Goal: Transaction & Acquisition: Book appointment/travel/reservation

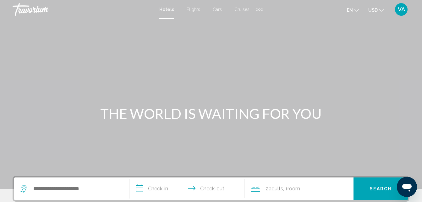
click at [198, 9] on span "Flights" at bounding box center [194, 9] width 14 height 5
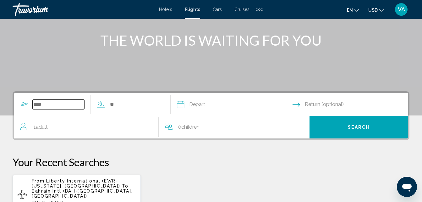
click at [51, 107] on input "Search widget" at bounding box center [59, 104] width 52 height 9
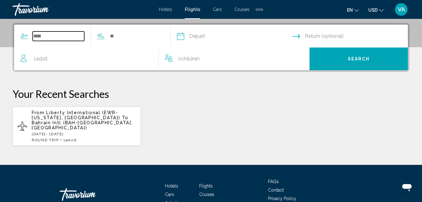
scroll to position [144, 0]
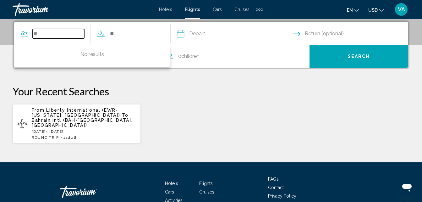
type input "*"
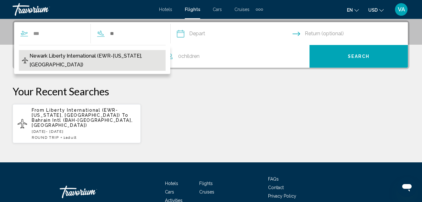
click at [77, 56] on span "Newark Liberty International (EWR-[US_STATE], [GEOGRAPHIC_DATA])" at bounding box center [96, 61] width 133 height 18
type input "**********"
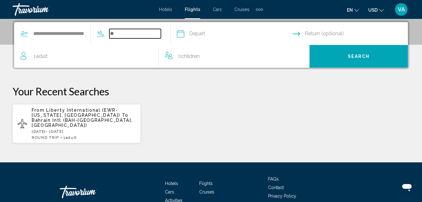
click at [129, 34] on input "Search widget" at bounding box center [135, 33] width 52 height 9
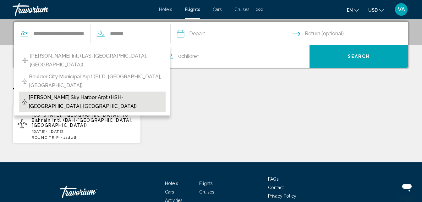
click at [56, 93] on span "[PERSON_NAME] Sky Harbor Arpt (HSH-[GEOGRAPHIC_DATA], [GEOGRAPHIC_DATA])" at bounding box center [96, 102] width 134 height 18
type input "**********"
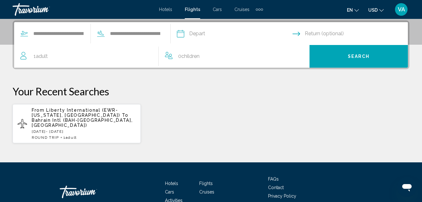
click at [225, 33] on input "Depart date" at bounding box center [235, 34] width 118 height 25
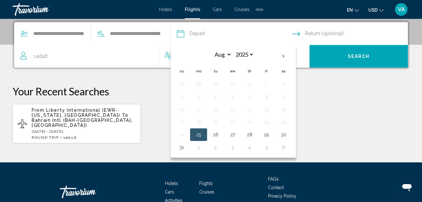
click at [300, 36] on icon "Return date" at bounding box center [297, 34] width 8 height 8
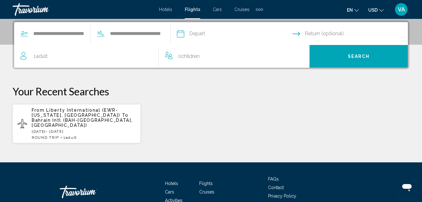
click at [294, 31] on input "Depart date" at bounding box center [235, 34] width 118 height 25
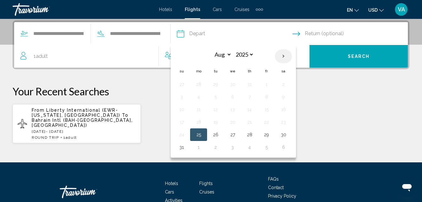
click at [291, 55] on th "Next month" at bounding box center [283, 56] width 17 height 14
click at [289, 53] on th "Next month" at bounding box center [283, 56] width 17 height 14
click at [292, 53] on th "Next month" at bounding box center [283, 56] width 17 height 14
select select "**"
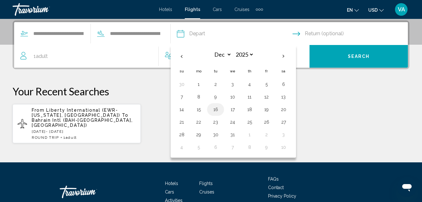
click at [221, 110] on button "16" at bounding box center [216, 109] width 10 height 9
type input "**********"
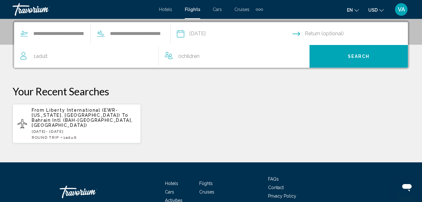
click at [335, 34] on input "Return date" at bounding box center [352, 34] width 118 height 25
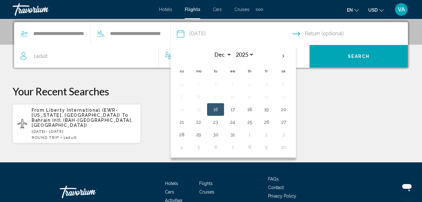
click at [369, 34] on input "Return date" at bounding box center [352, 34] width 118 height 25
click at [347, 34] on input "Return date" at bounding box center [352, 34] width 118 height 25
click at [337, 30] on input "Return date" at bounding box center [352, 34] width 118 height 25
click at [221, 108] on button "16" at bounding box center [216, 109] width 10 height 9
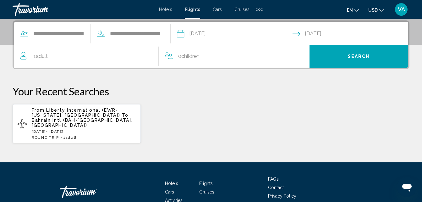
click at [306, 35] on input "**********" at bounding box center [352, 34] width 118 height 25
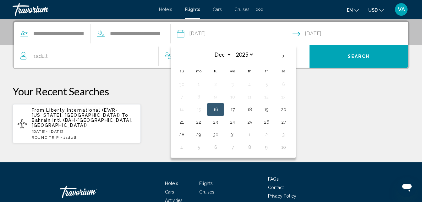
click at [330, 36] on input "**********" at bounding box center [352, 34] width 118 height 25
click at [289, 110] on button "20" at bounding box center [284, 109] width 10 height 9
type input "**********"
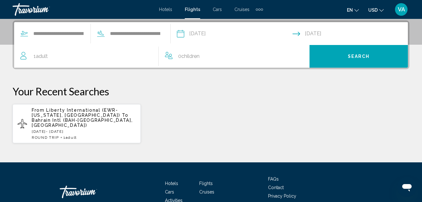
click at [356, 59] on span "Search" at bounding box center [359, 56] width 22 height 5
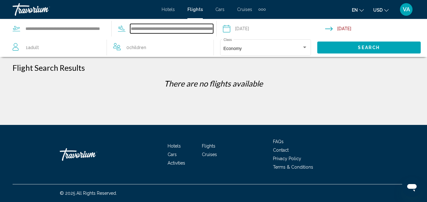
click at [177, 30] on input "**********" at bounding box center [171, 28] width 83 height 9
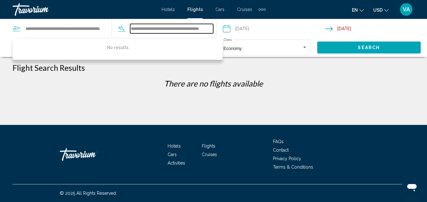
click at [203, 27] on input "**********" at bounding box center [171, 28] width 83 height 9
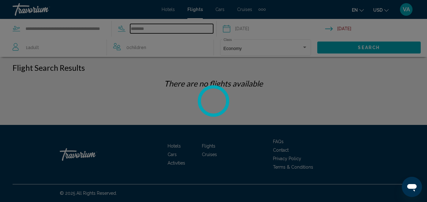
click at [148, 30] on input "********" at bounding box center [171, 28] width 83 height 9
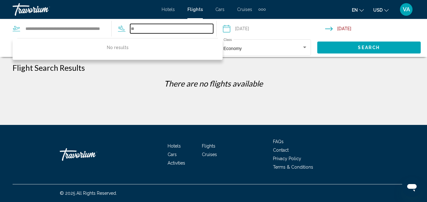
type input "*"
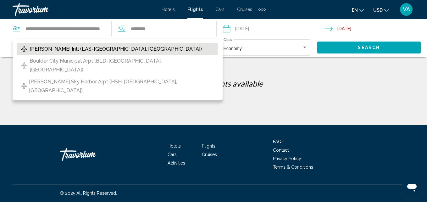
click at [93, 48] on span "[PERSON_NAME] Intl (LAS-[GEOGRAPHIC_DATA], [GEOGRAPHIC_DATA])" at bounding box center [116, 49] width 172 height 9
type input "**********"
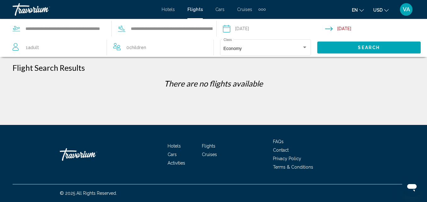
click at [368, 48] on span "Search" at bounding box center [369, 47] width 22 height 5
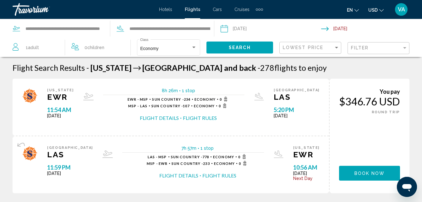
click at [215, 53] on button "Search" at bounding box center [240, 48] width 67 height 12
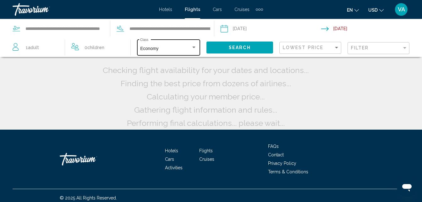
click at [193, 45] on div "Search widget" at bounding box center [194, 47] width 6 height 5
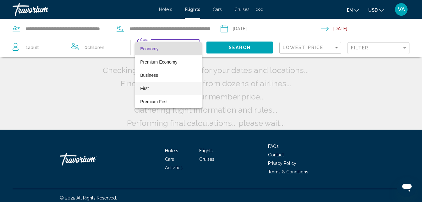
click at [149, 87] on span "First" at bounding box center [168, 88] width 57 height 13
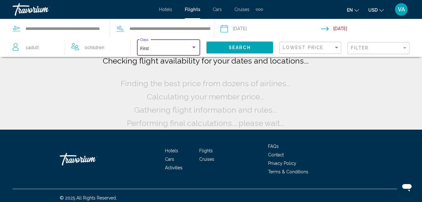
click at [239, 47] on span "Search" at bounding box center [240, 47] width 22 height 5
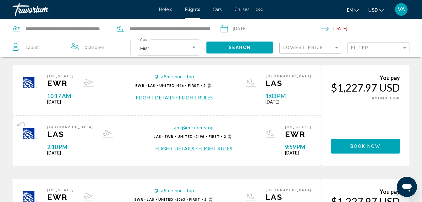
scroll to position [471, 0]
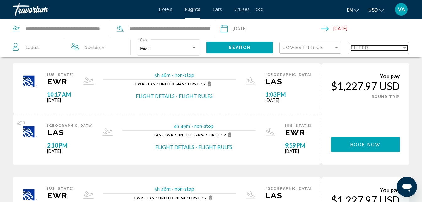
click at [404, 47] on div "Filter" at bounding box center [405, 47] width 6 height 5
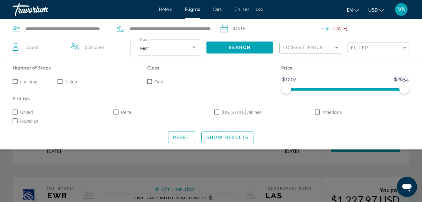
click at [14, 79] on span "Search widget" at bounding box center [15, 81] width 5 height 5
click at [149, 81] on span "Search widget" at bounding box center [149, 81] width 5 height 5
click at [226, 137] on span "Show Results" at bounding box center [228, 137] width 42 height 5
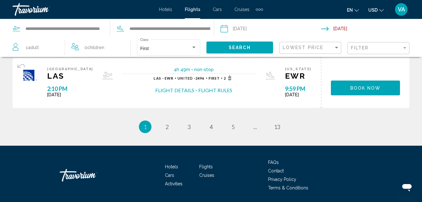
scroll to position [643, 0]
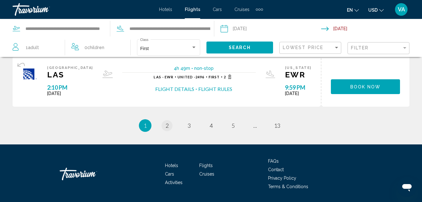
click at [167, 126] on span "2" at bounding box center [167, 125] width 3 height 7
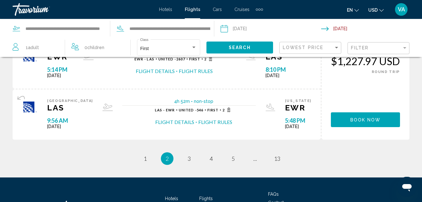
scroll to position [613, 0]
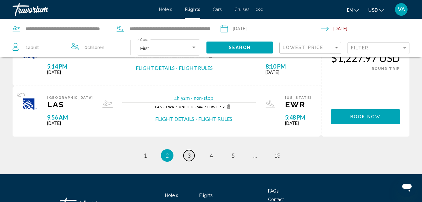
click at [189, 155] on span "3" at bounding box center [189, 155] width 3 height 7
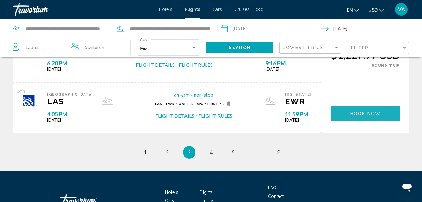
scroll to position [617, 0]
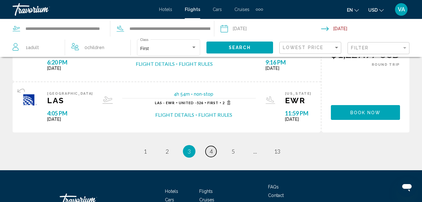
click at [211, 153] on span "4" at bounding box center [211, 151] width 3 height 7
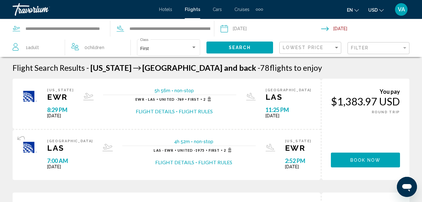
click at [341, 26] on input "Return date: Dec 20, 2025" at bounding box center [373, 29] width 103 height 21
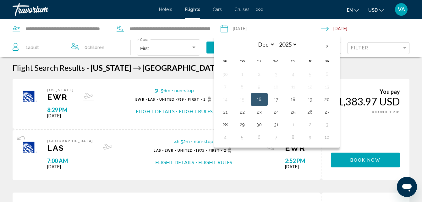
click at [164, 10] on span "Hotels" at bounding box center [165, 9] width 13 height 5
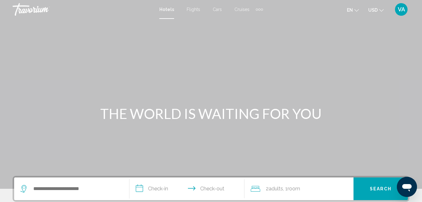
click at [196, 11] on span "Flights" at bounding box center [194, 9] width 14 height 5
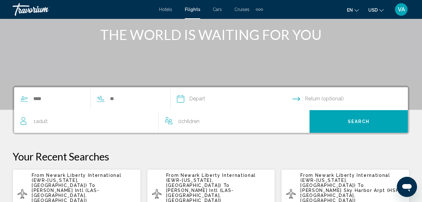
scroll to position [81, 0]
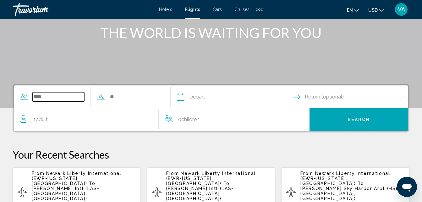
click at [65, 98] on input "Search widget" at bounding box center [59, 96] width 52 height 9
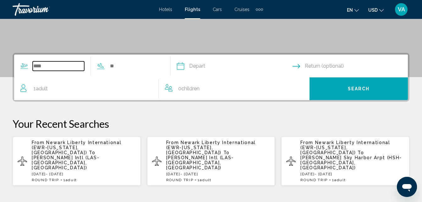
scroll to position [144, 0]
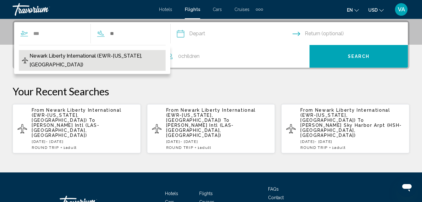
click at [120, 56] on span "Newark Liberty International (EWR-[US_STATE], [GEOGRAPHIC_DATA])" at bounding box center [96, 61] width 133 height 18
type input "**********"
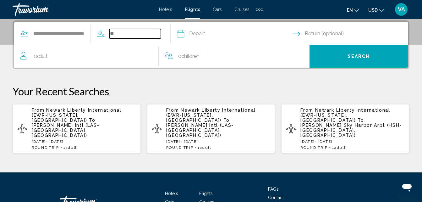
click at [137, 35] on input "Search widget" at bounding box center [135, 33] width 52 height 9
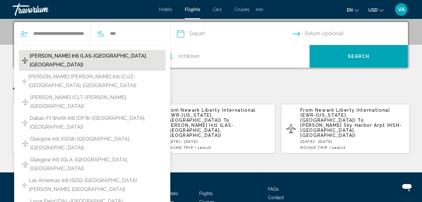
click at [70, 57] on span "[PERSON_NAME] Intl (LAS-[GEOGRAPHIC_DATA], [GEOGRAPHIC_DATA])" at bounding box center [96, 61] width 133 height 18
type input "**********"
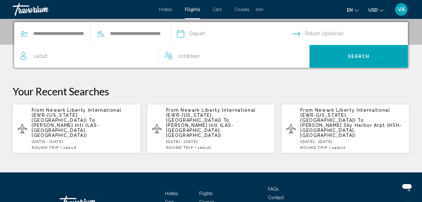
click at [351, 56] on span "Search" at bounding box center [359, 56] width 22 height 5
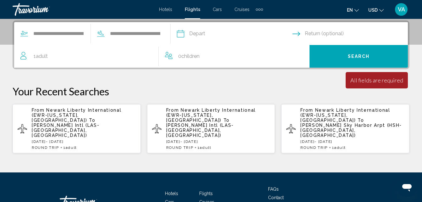
click at [362, 56] on span "Search" at bounding box center [359, 56] width 22 height 5
click at [220, 33] on input "Depart date" at bounding box center [235, 34] width 118 height 25
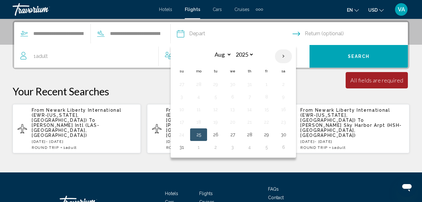
click at [292, 59] on th "Next month" at bounding box center [283, 56] width 17 height 14
click at [292, 56] on th "Next month" at bounding box center [283, 56] width 17 height 14
select select "**"
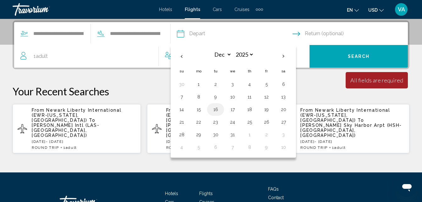
click at [221, 110] on button "16" at bounding box center [216, 109] width 10 height 9
type input "**********"
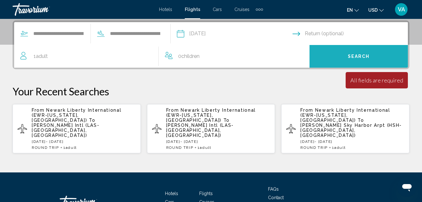
click at [361, 55] on span "Search" at bounding box center [359, 56] width 22 height 5
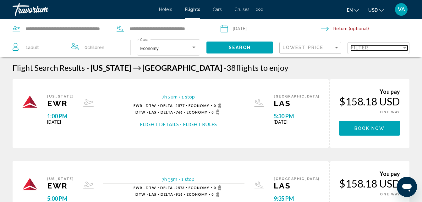
click at [405, 48] on div "Filter" at bounding box center [405, 48] width 3 height 2
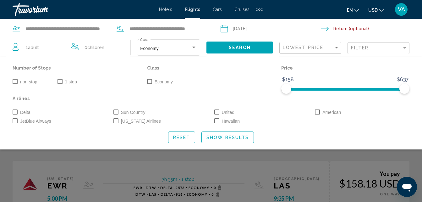
click at [15, 81] on span "Search widget" at bounding box center [15, 81] width 5 height 5
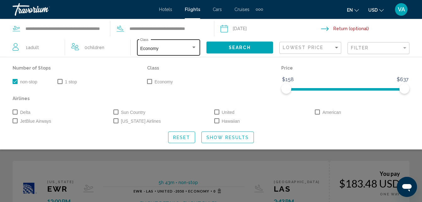
click at [193, 50] on div "Search widget" at bounding box center [194, 47] width 6 height 5
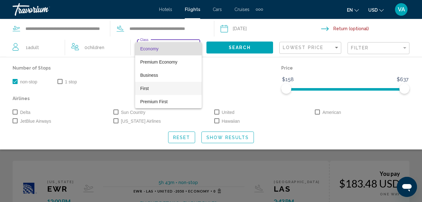
click at [148, 92] on span "First" at bounding box center [168, 88] width 57 height 13
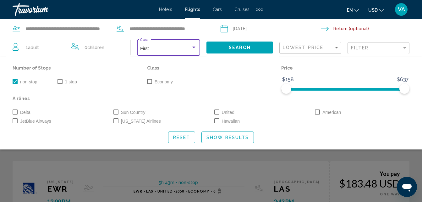
click at [229, 139] on span "Show Results" at bounding box center [228, 137] width 42 height 5
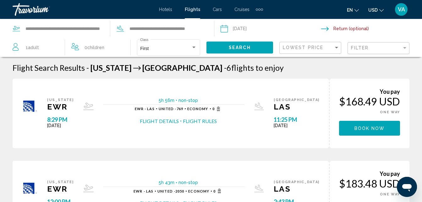
click at [245, 50] on span "Search" at bounding box center [240, 47] width 22 height 5
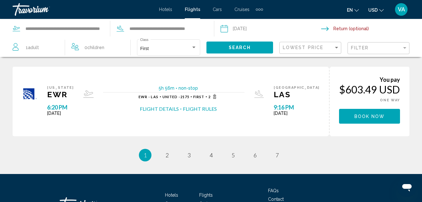
scroll to position [423, 0]
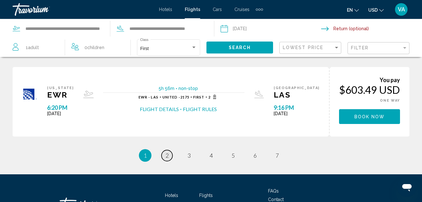
click at [167, 155] on span "2" at bounding box center [167, 155] width 3 height 7
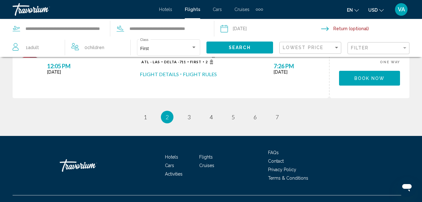
scroll to position [472, 0]
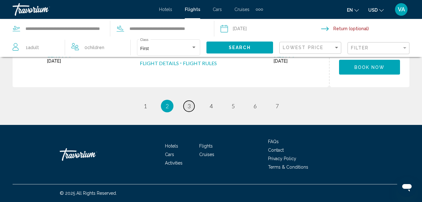
click at [188, 106] on span "3" at bounding box center [189, 106] width 3 height 7
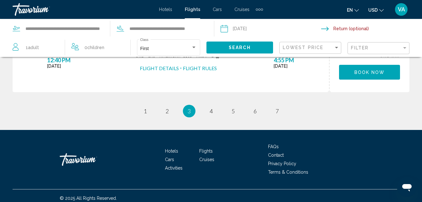
scroll to position [472, 0]
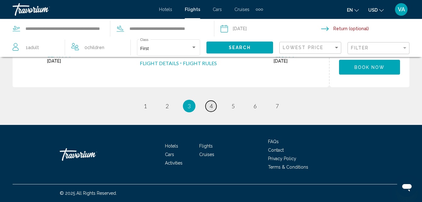
click at [211, 105] on span "4" at bounding box center [211, 106] width 3 height 7
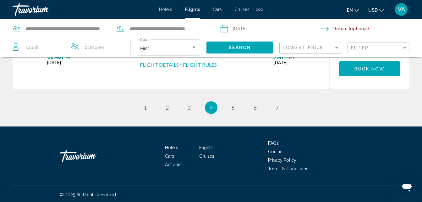
scroll to position [472, 0]
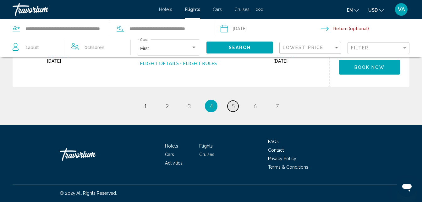
click at [232, 105] on span "5" at bounding box center [233, 106] width 3 height 7
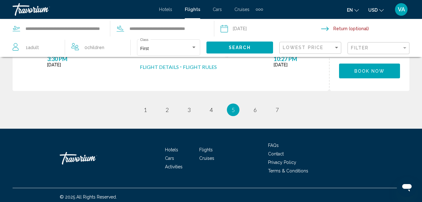
scroll to position [471, 0]
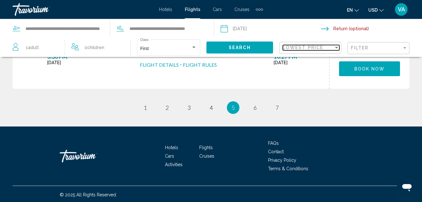
click at [339, 47] on div "Sort by" at bounding box center [337, 47] width 6 height 5
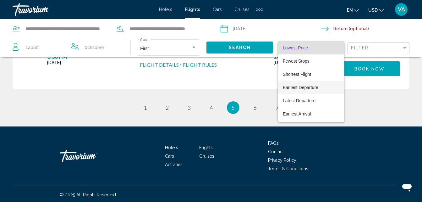
click at [308, 90] on span "Earliest Departure" at bounding box center [301, 87] width 36 height 5
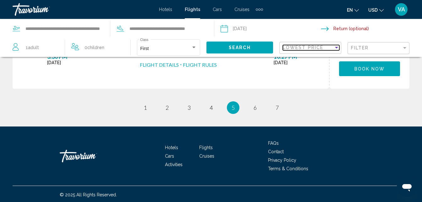
scroll to position [224, 0]
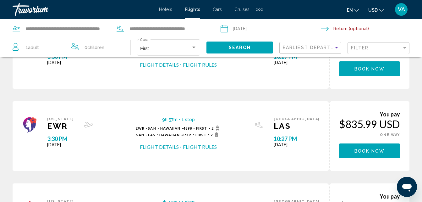
click at [242, 47] on span "Search" at bounding box center [240, 47] width 22 height 5
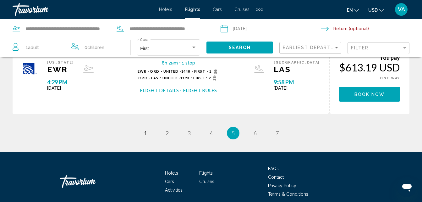
scroll to position [472, 0]
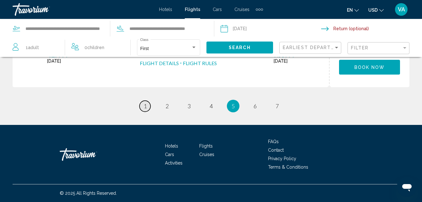
click at [145, 105] on span "1" at bounding box center [145, 106] width 3 height 7
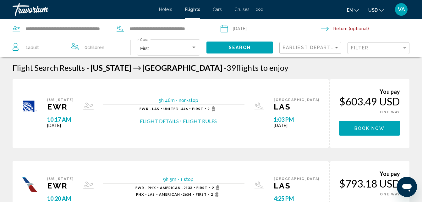
click at [210, 122] on button "Flight Rules" at bounding box center [200, 121] width 34 height 7
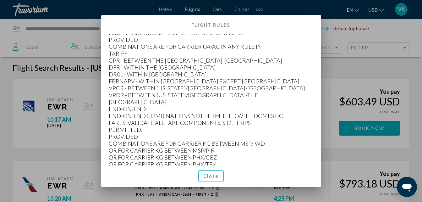
scroll to position [583, 0]
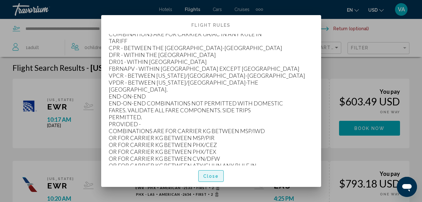
click at [208, 181] on button "Close" at bounding box center [212, 176] width 26 height 12
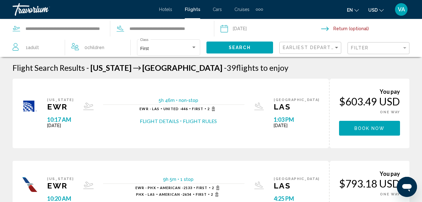
click at [158, 120] on button "Flight Details" at bounding box center [159, 121] width 39 height 7
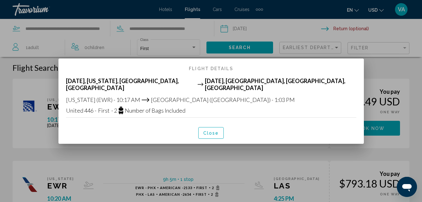
click at [207, 130] on button "Close" at bounding box center [212, 133] width 26 height 12
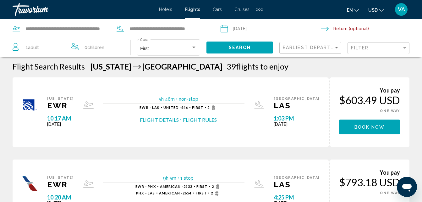
scroll to position [0, 0]
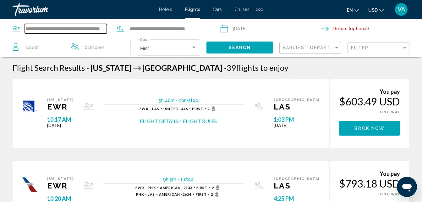
click at [93, 28] on input "**********" at bounding box center [66, 28] width 82 height 9
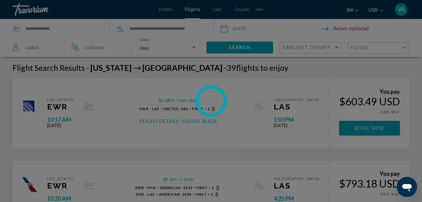
click at [73, 30] on div at bounding box center [211, 101] width 422 height 202
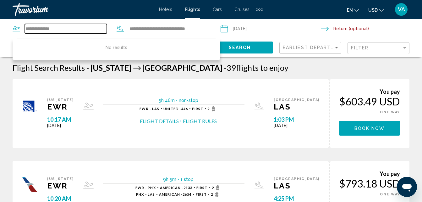
click at [65, 32] on input "**********" at bounding box center [66, 28] width 82 height 9
type input "*"
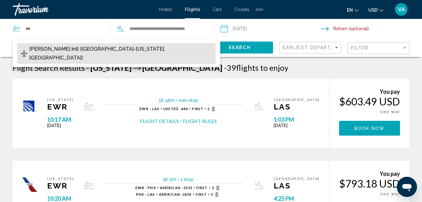
click at [96, 54] on button "[PERSON_NAME] Intl ([GEOGRAPHIC_DATA]-[US_STATE], [GEOGRAPHIC_DATA])" at bounding box center [116, 53] width 199 height 21
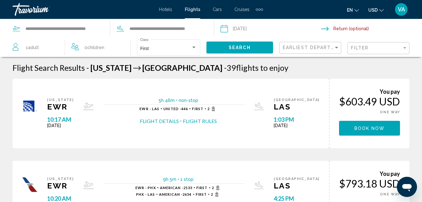
click at [248, 49] on span "Search" at bounding box center [240, 47] width 22 height 5
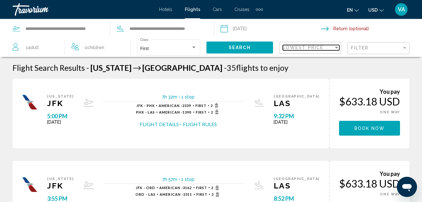
click at [335, 48] on div "Sort by" at bounding box center [336, 48] width 3 height 2
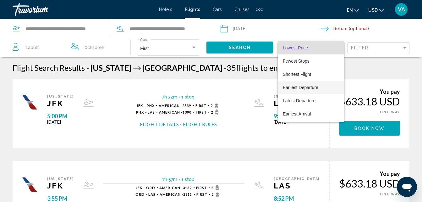
click at [305, 89] on span "Earliest Departure" at bounding box center [301, 87] width 36 height 5
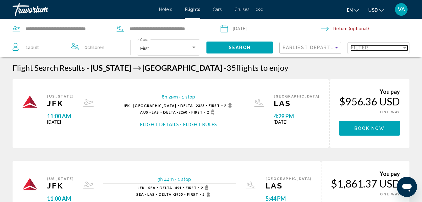
click at [405, 48] on div "Filter" at bounding box center [405, 48] width 3 height 2
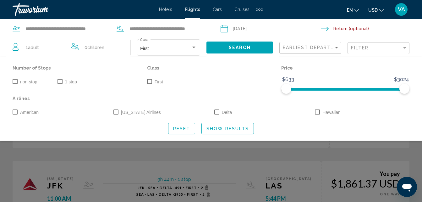
click at [16, 83] on span "Search widget" at bounding box center [15, 81] width 5 height 5
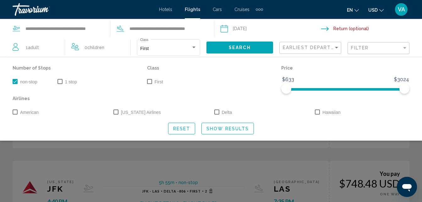
click at [151, 81] on span "Search widget" at bounding box center [149, 81] width 5 height 5
click at [224, 131] on span "Show Results" at bounding box center [228, 128] width 42 height 5
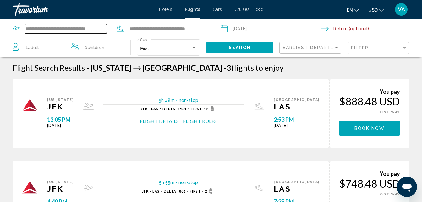
click at [92, 26] on input "**********" at bounding box center [66, 28] width 82 height 9
click at [58, 31] on input "*******" at bounding box center [66, 28] width 82 height 9
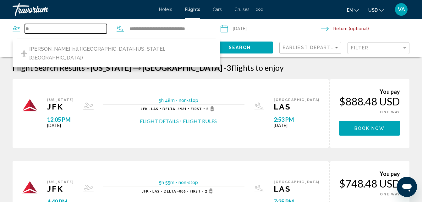
type input "*"
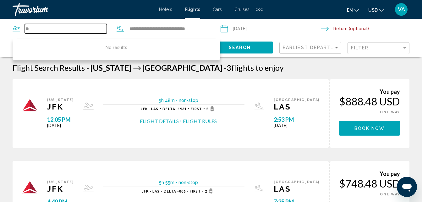
type input "*"
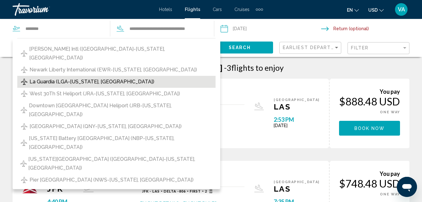
click at [123, 77] on span "La Guardia (LGA-[US_STATE], [GEOGRAPHIC_DATA])" at bounding box center [92, 81] width 125 height 9
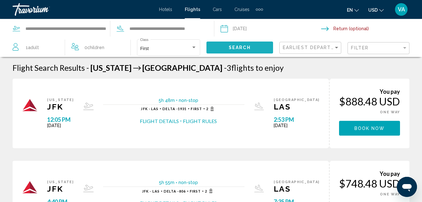
click at [240, 47] on span "Search" at bounding box center [240, 47] width 22 height 5
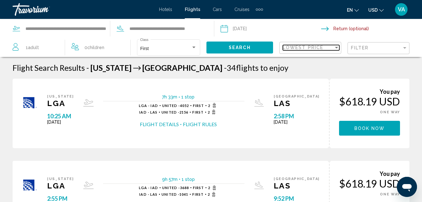
click at [309, 46] on span "Lowest Price" at bounding box center [303, 47] width 41 height 5
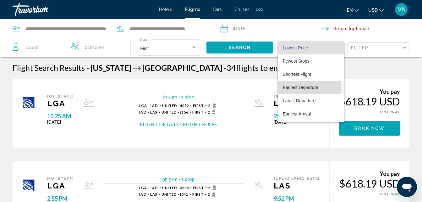
click at [310, 87] on span "Earliest Departure" at bounding box center [301, 87] width 36 height 5
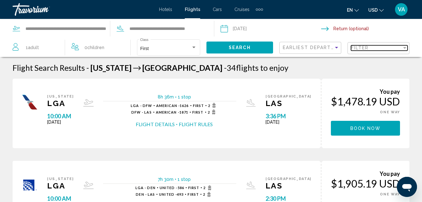
click at [401, 48] on div "Filter" at bounding box center [376, 47] width 51 height 5
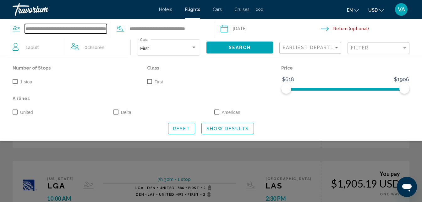
click at [84, 28] on input "**********" at bounding box center [66, 28] width 82 height 9
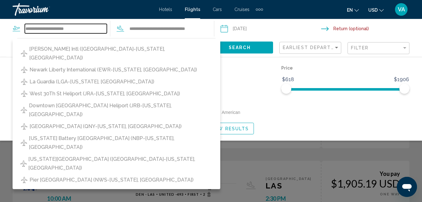
click at [87, 32] on input "**********" at bounding box center [66, 28] width 82 height 9
type input "*"
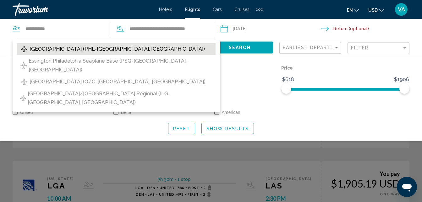
click at [83, 50] on span "[GEOGRAPHIC_DATA] (PHL-[GEOGRAPHIC_DATA], [GEOGRAPHIC_DATA])" at bounding box center [118, 49] width 176 height 9
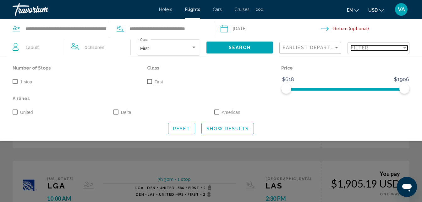
click at [405, 50] on div "Filter" at bounding box center [405, 47] width 6 height 5
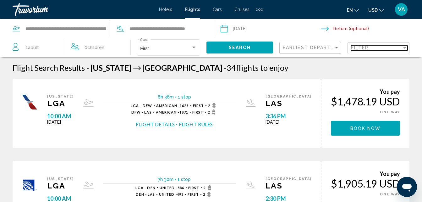
click at [402, 46] on div "Filter" at bounding box center [376, 47] width 51 height 5
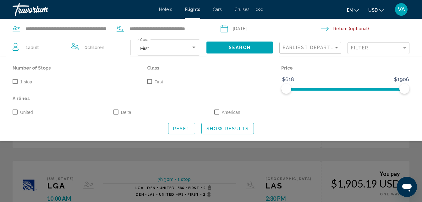
click at [240, 48] on span "Search" at bounding box center [240, 47] width 22 height 5
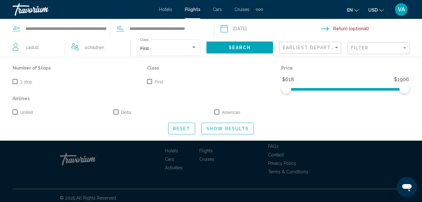
click at [151, 80] on span "Search widget" at bounding box center [149, 81] width 5 height 5
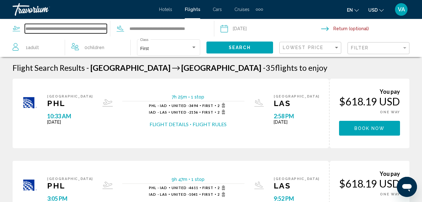
click at [86, 29] on input "**********" at bounding box center [66, 28] width 82 height 9
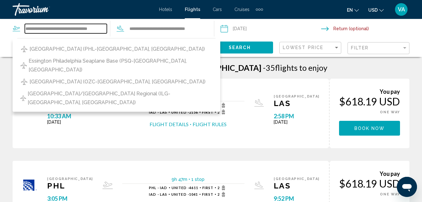
click at [105, 30] on input "**********" at bounding box center [66, 28] width 82 height 9
type input "*"
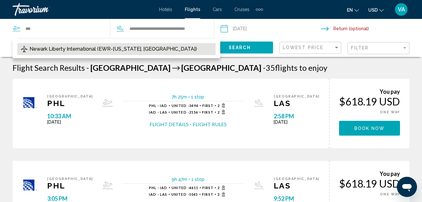
click at [65, 49] on span "Newark Liberty International (EWR-[US_STATE], [GEOGRAPHIC_DATA])" at bounding box center [114, 49] width 168 height 9
type input "**********"
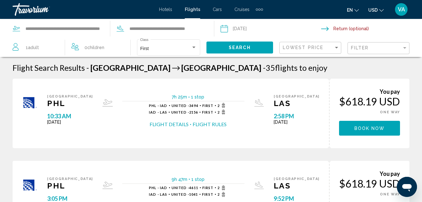
click at [238, 48] on span "Search" at bounding box center [240, 47] width 22 height 5
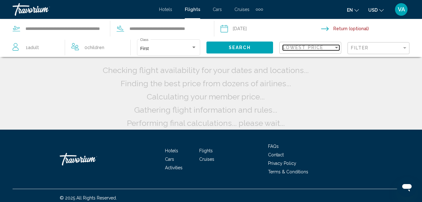
click at [336, 47] on div "Sort by" at bounding box center [336, 48] width 3 height 2
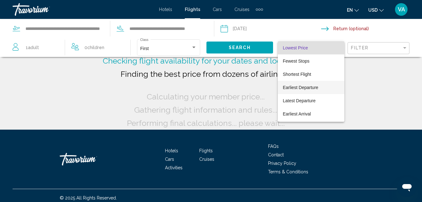
click at [303, 87] on span "Earliest Departure" at bounding box center [301, 87] width 36 height 5
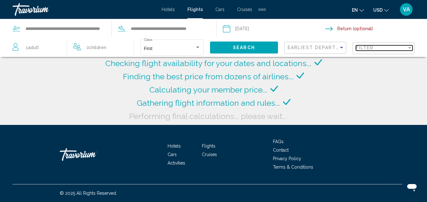
click at [405, 48] on div "Filter" at bounding box center [381, 47] width 51 height 5
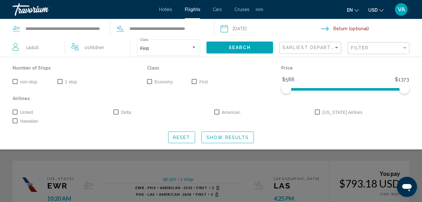
click at [15, 83] on span "Search widget" at bounding box center [15, 81] width 5 height 5
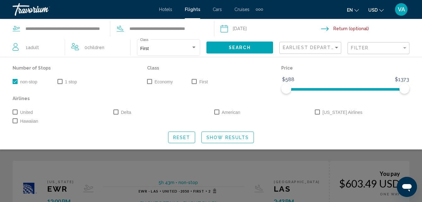
click at [197, 82] on span "Search widget" at bounding box center [194, 81] width 5 height 5
click at [237, 138] on span "Show Results" at bounding box center [228, 137] width 42 height 5
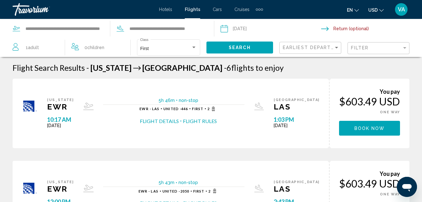
click at [245, 30] on input "Depart date: Dec 16, 2025" at bounding box center [270, 29] width 103 height 21
